Goal: Transaction & Acquisition: Purchase product/service

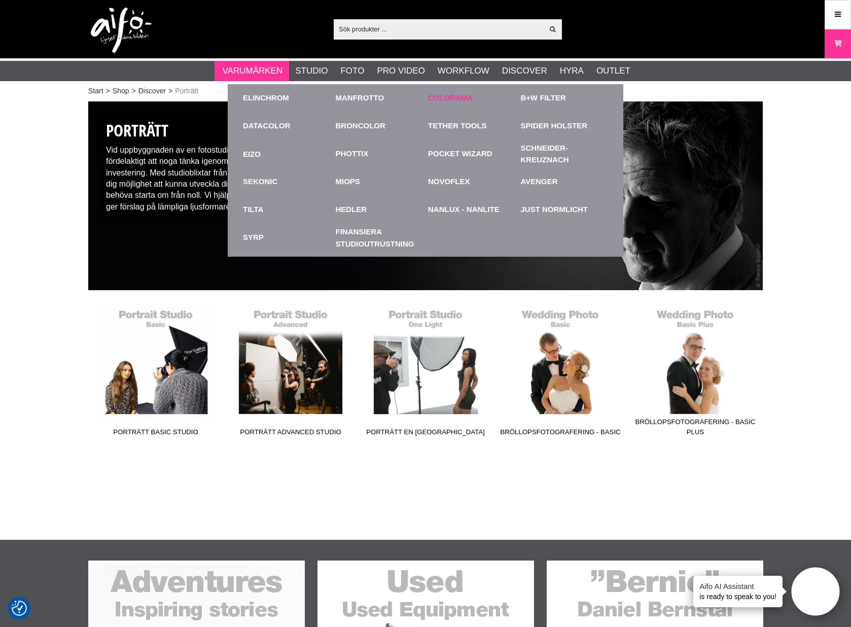
click at [463, 100] on link "Colorama" at bounding box center [450, 98] width 45 height 12
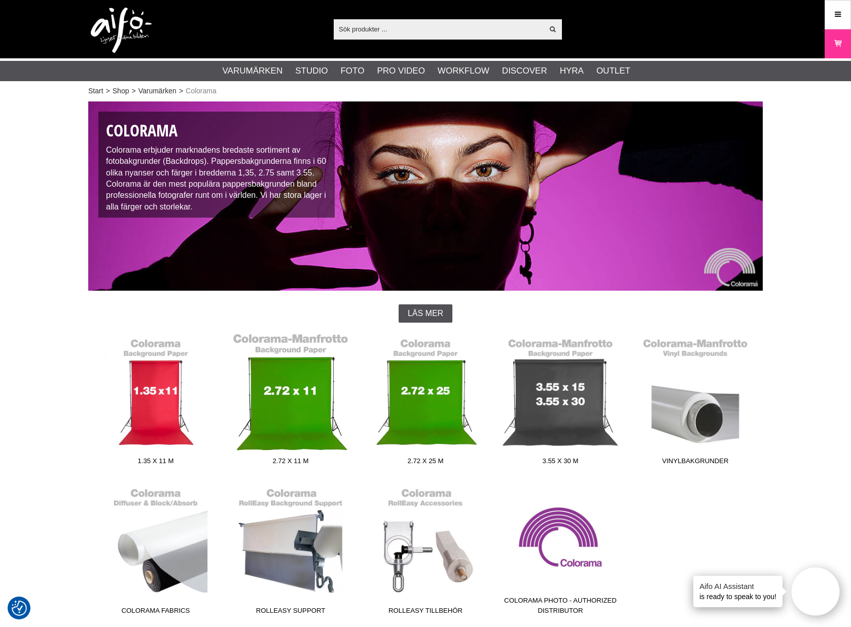
click at [282, 367] on link "2.72 x 11 m" at bounding box center [290, 401] width 135 height 137
